Goal: Task Accomplishment & Management: Manage account settings

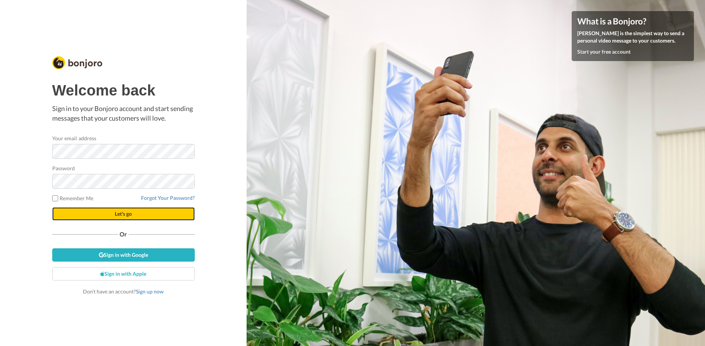
click at [125, 211] on span "Let's go" at bounding box center [123, 214] width 17 height 6
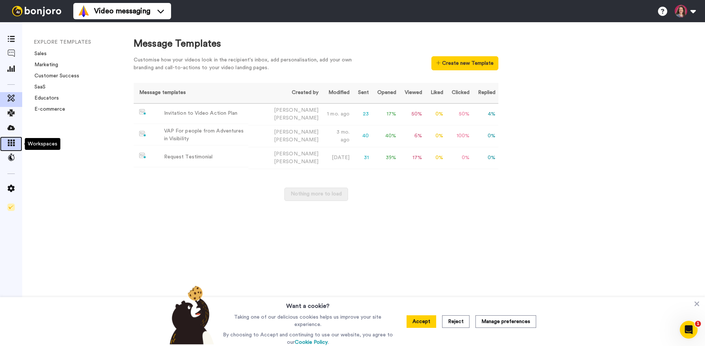
click at [11, 145] on icon at bounding box center [10, 143] width 7 height 7
